Goal: Task Accomplishment & Management: Complete application form

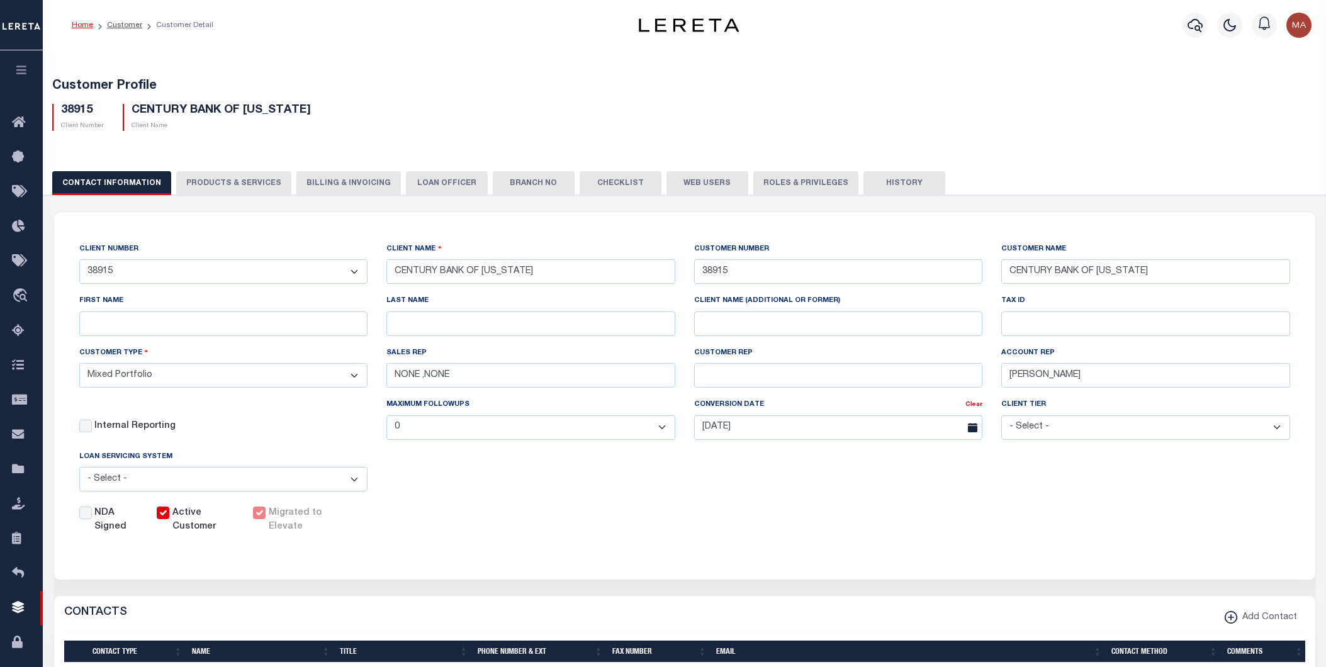
select select "Mixed Portfolio"
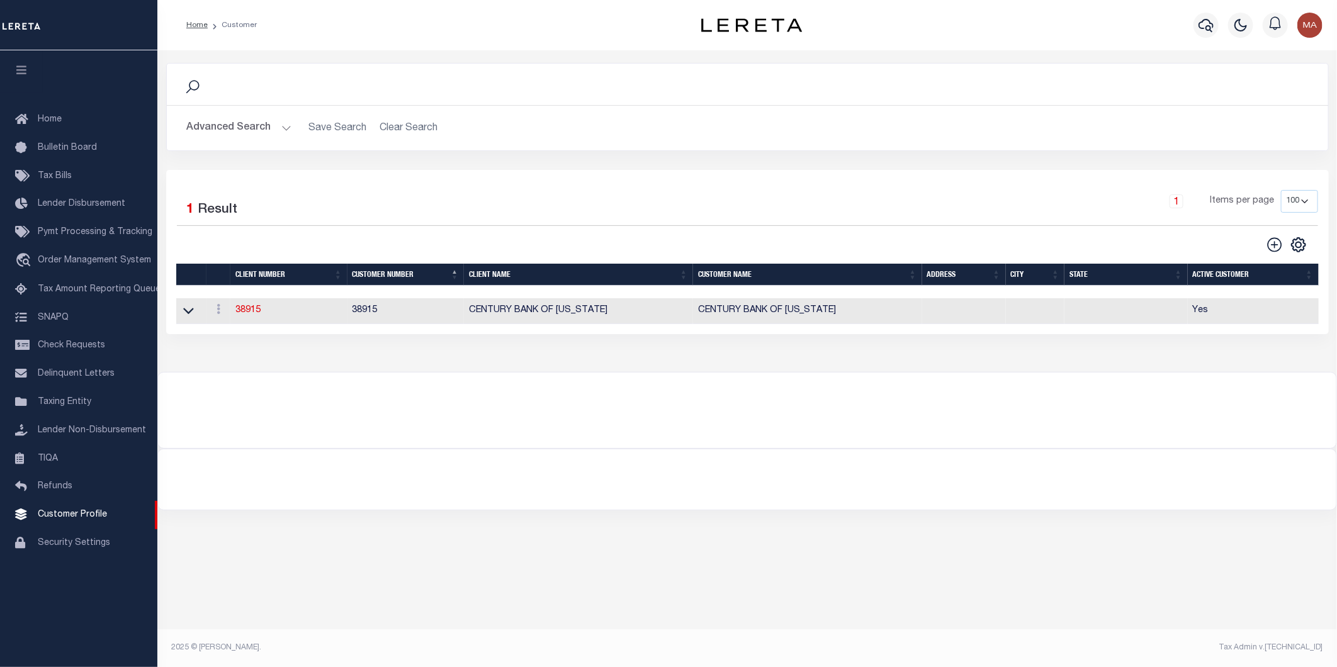
click at [282, 121] on button "Advanced Search" at bounding box center [239, 128] width 104 height 25
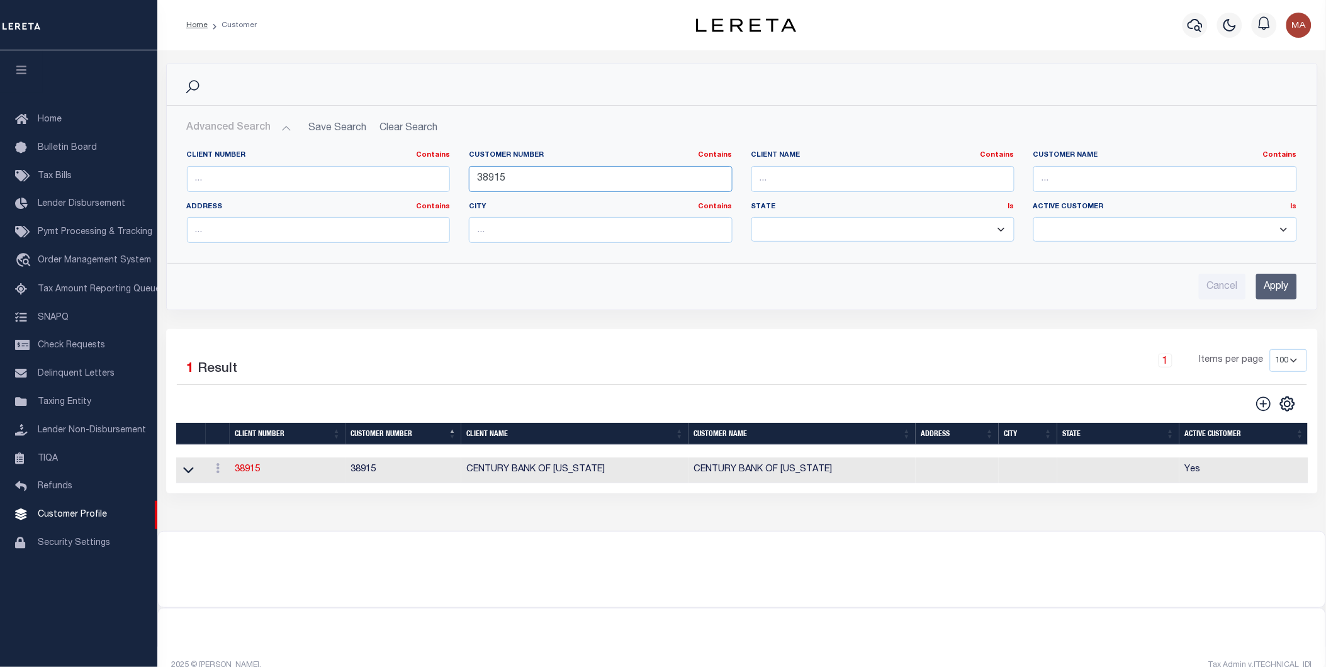
drag, startPoint x: 534, startPoint y: 174, endPoint x: 442, endPoint y: 178, distance: 92.0
click at [442, 178] on div "Client Number Contains Contains Is Customer Number Contains Contains Is 38915 Is" at bounding box center [741, 201] width 1129 height 103
click at [1298, 281] on div "Cancel Apply" at bounding box center [742, 282] width 1130 height 36
click at [1276, 285] on input "Apply" at bounding box center [1276, 287] width 41 height 26
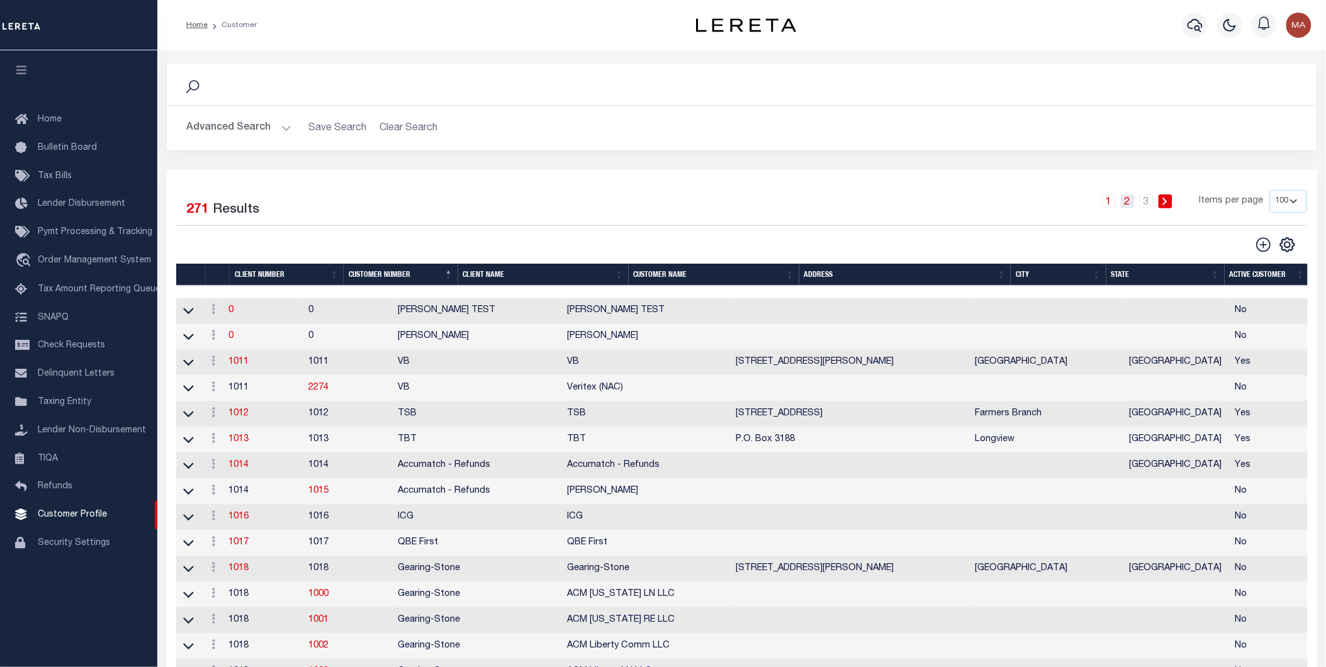
click at [1129, 204] on link "2" at bounding box center [1128, 201] width 14 height 14
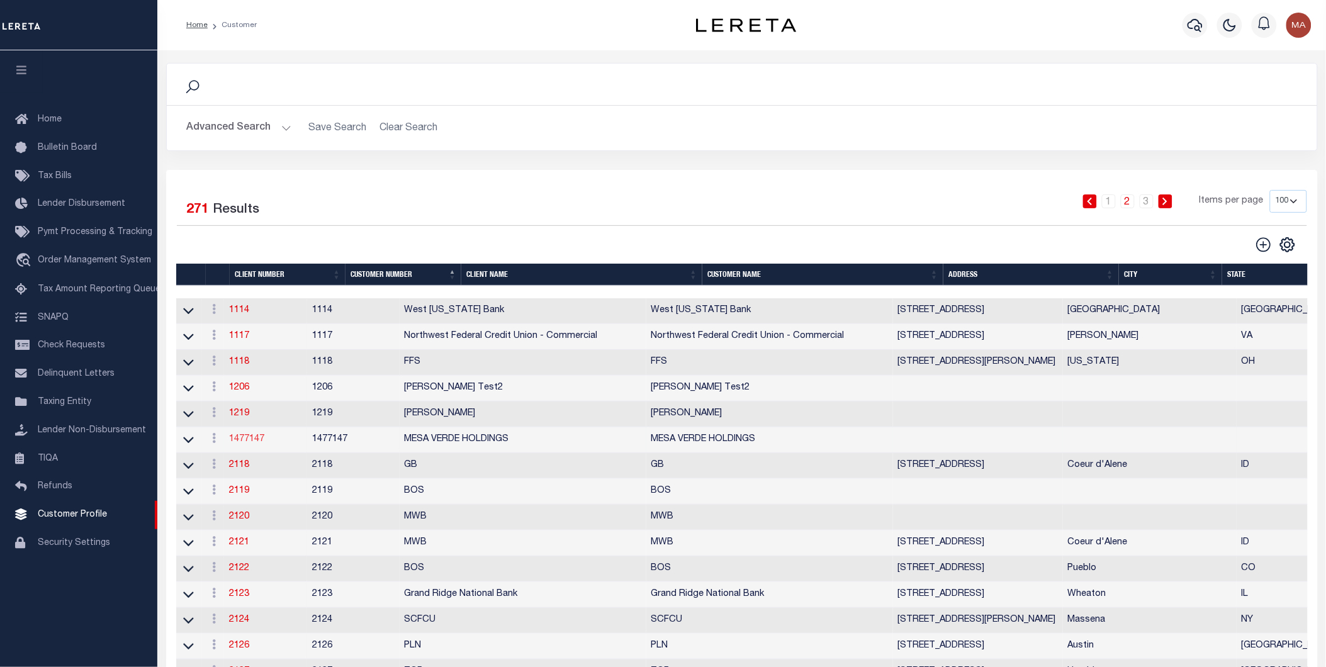
click at [250, 443] on link "1477147" at bounding box center [246, 439] width 35 height 9
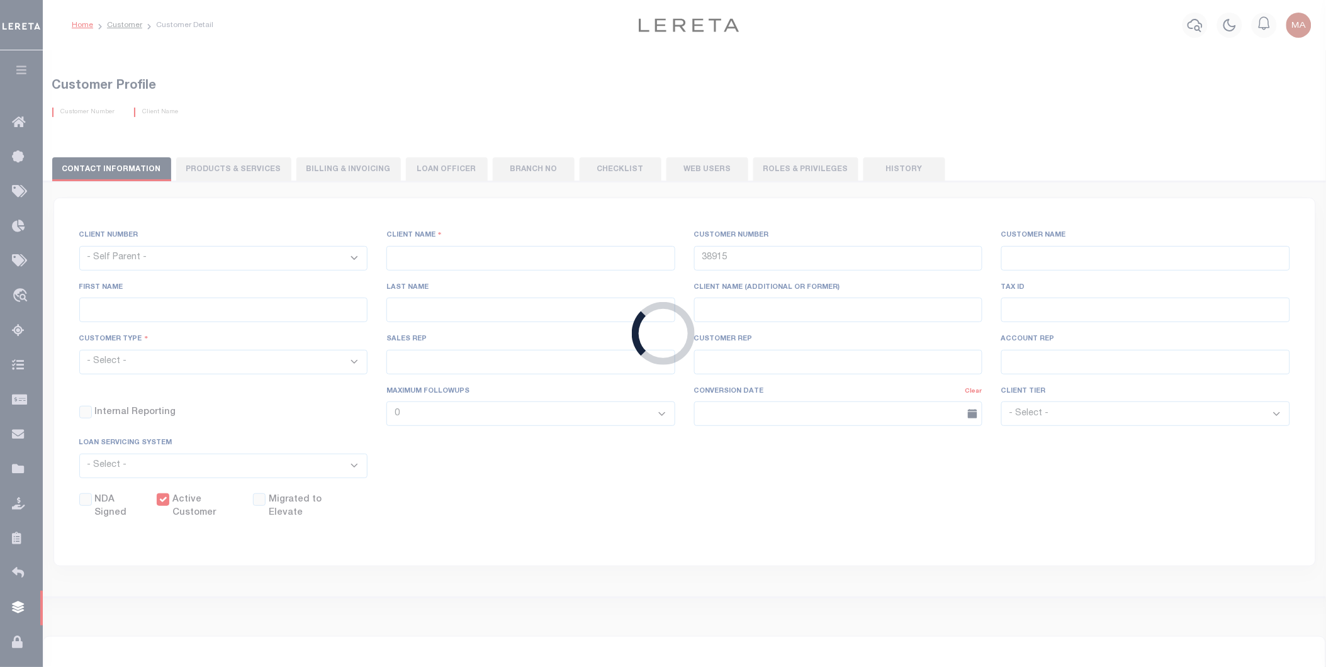
select select
type input "MESA VERDE HOLDINGS"
type input "1477147"
type input "MESA VERDE HOLDINGS"
type input "[PERSON_NAME]"
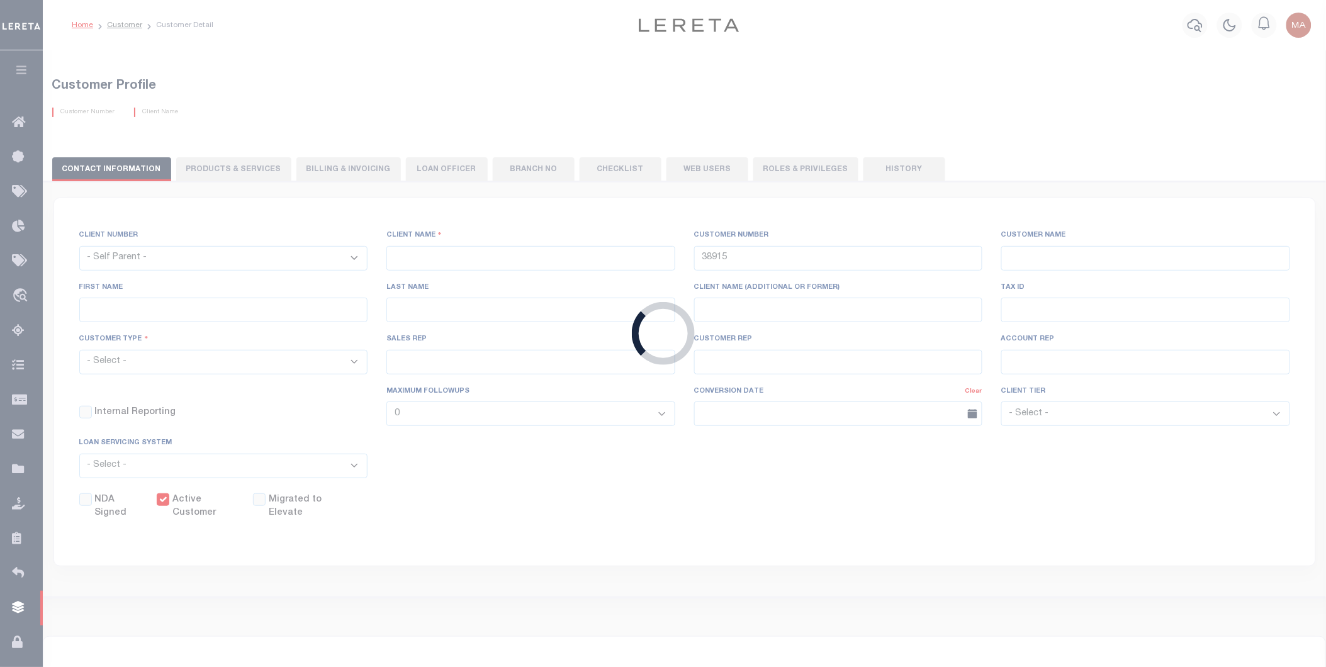
type input "[PERSON_NAME]"
type input "MESA VERDE HOLDINGS"
type input "101101000101"
select select "Residential"
checkbox input "true"
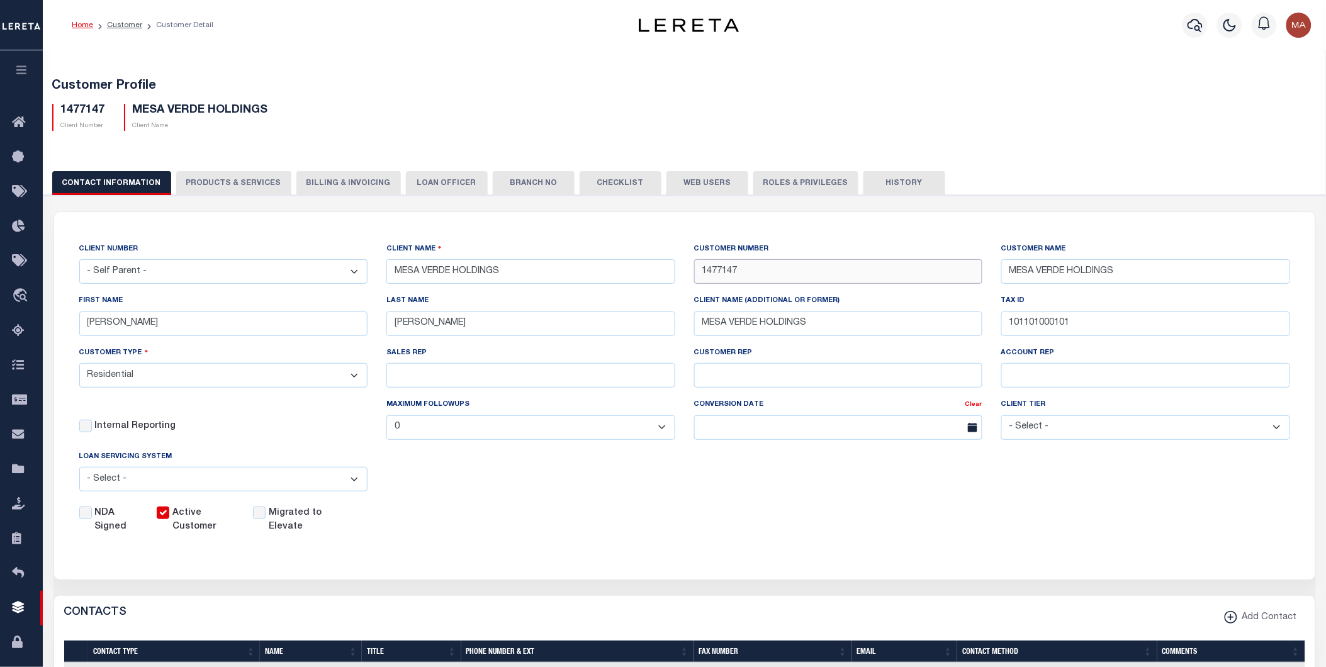
drag, startPoint x: 746, startPoint y: 267, endPoint x: 667, endPoint y: 274, distance: 79.6
click at [667, 274] on div "CLIENT NUMBER - Self Parent - 1011 1012 1013 1014 1016 1017 1018 1019 1035 1036…" at bounding box center [685, 388] width 1230 height 292
